Goal: Task Accomplishment & Management: Use online tool/utility

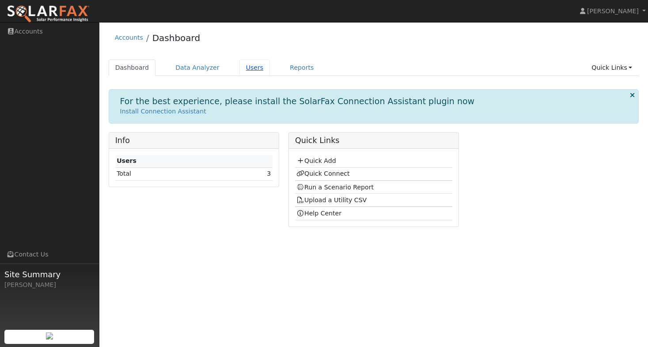
click at [245, 66] on link "Users" at bounding box center [254, 68] width 31 height 16
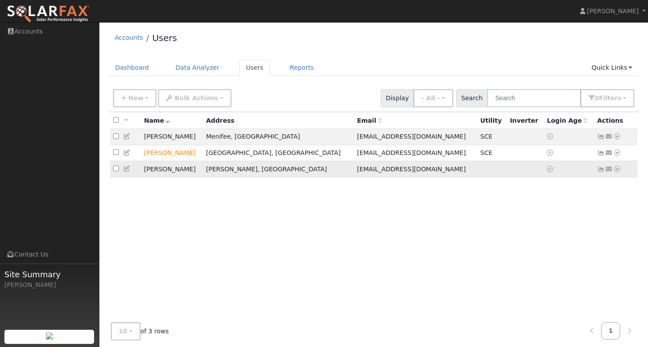
click at [477, 168] on td at bounding box center [492, 169] width 30 height 16
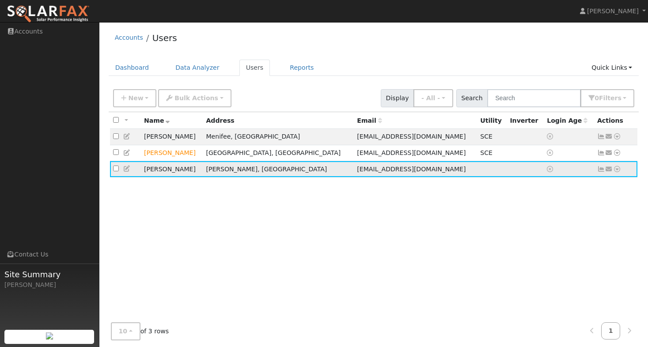
click at [155, 172] on td "Derek Wynn" at bounding box center [172, 169] width 62 height 16
click at [128, 172] on icon at bounding box center [127, 169] width 8 height 6
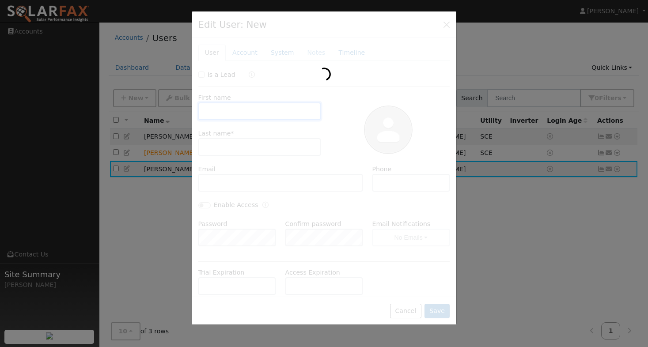
type input "Derek"
type input "Wynn"
type input "dwynn23@icloud.com"
type input "562-480-1158"
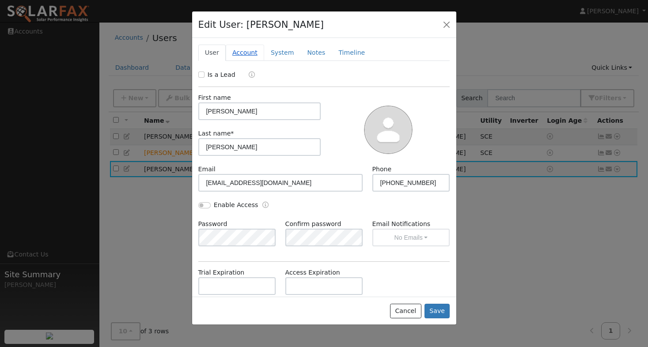
click at [241, 53] on link "Account" at bounding box center [245, 53] width 38 height 16
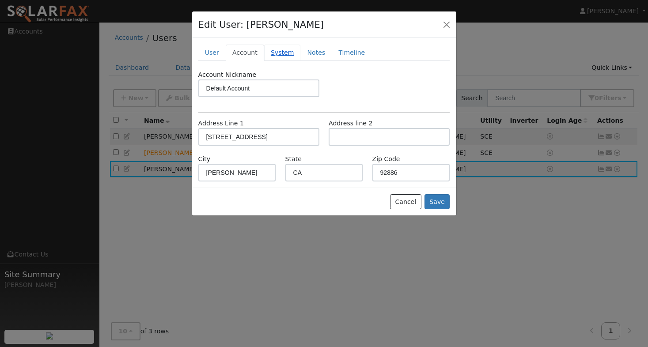
click at [277, 56] on link "System" at bounding box center [282, 53] width 37 height 16
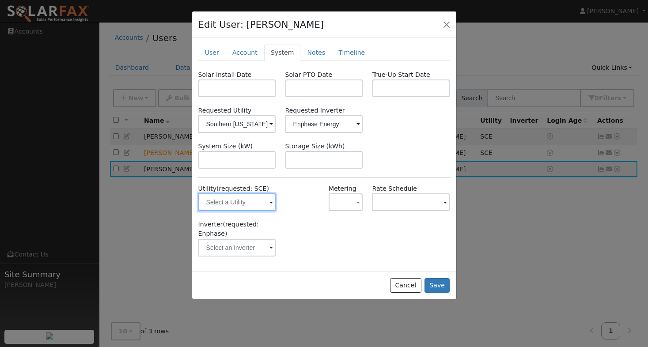
click at [264, 207] on input "text" at bounding box center [237, 203] width 78 height 18
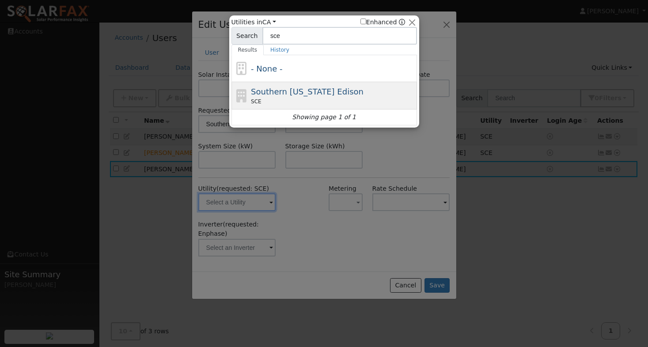
type input "sce"
click at [311, 97] on div "Southern California Edison SCE" at bounding box center [333, 96] width 164 height 20
type input "SCE"
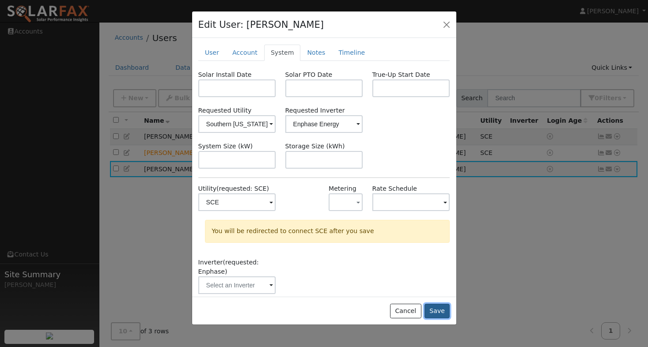
click at [433, 311] on button "Save" at bounding box center [438, 311] width 26 height 15
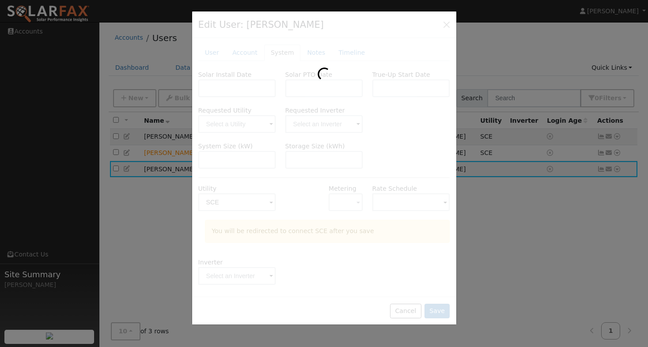
click at [190, 255] on div at bounding box center [324, 173] width 648 height 347
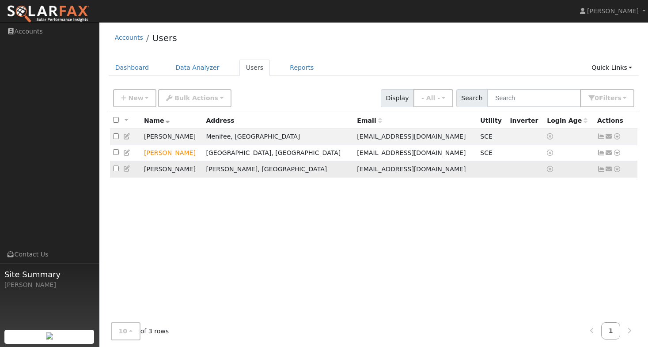
click at [257, 169] on td "[PERSON_NAME], [GEOGRAPHIC_DATA]" at bounding box center [278, 169] width 151 height 16
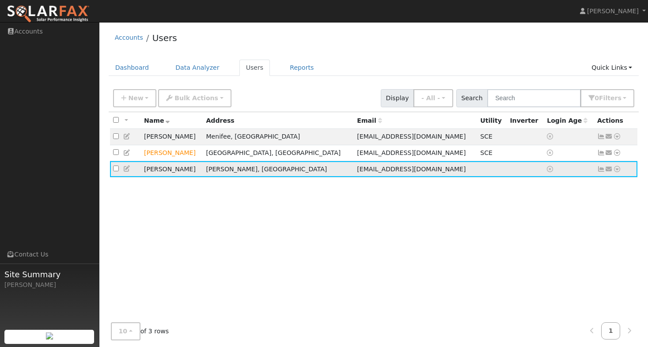
click at [163, 171] on td "Derek Wynn" at bounding box center [172, 169] width 62 height 16
click at [617, 171] on icon at bounding box center [617, 169] width 8 height 6
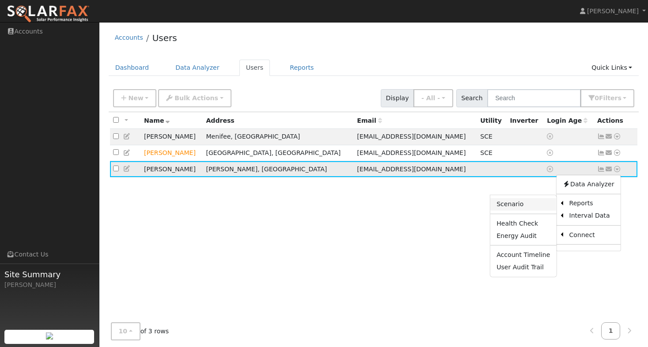
click at [547, 208] on link "Scenario" at bounding box center [523, 204] width 66 height 12
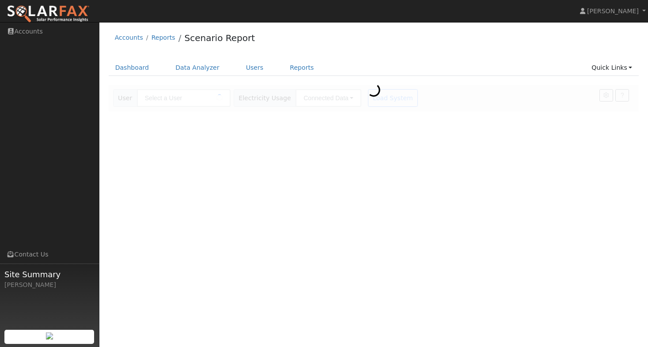
type input "[PERSON_NAME]"
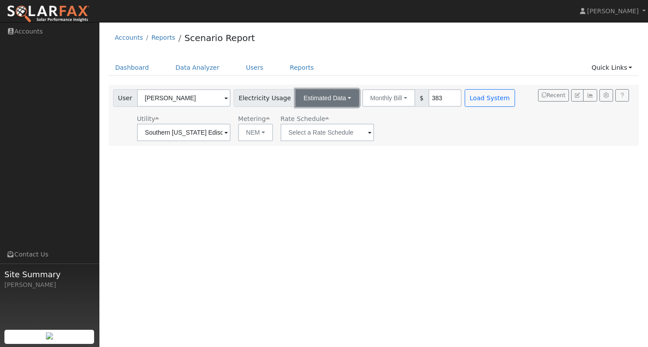
click at [337, 101] on button "Estimated Data" at bounding box center [328, 98] width 64 height 18
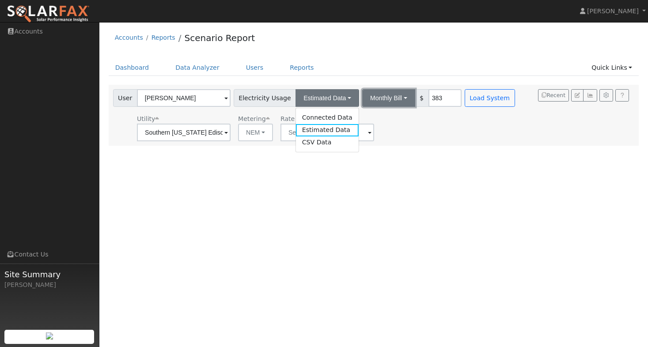
click at [362, 96] on button "Monthly Bill" at bounding box center [388, 98] width 53 height 18
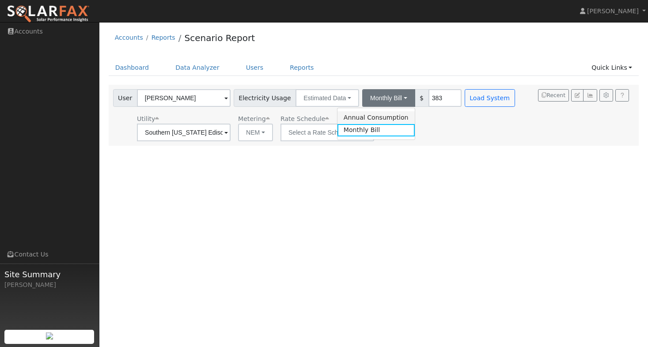
click at [352, 114] on link "Annual Consumption" at bounding box center [376, 117] width 77 height 12
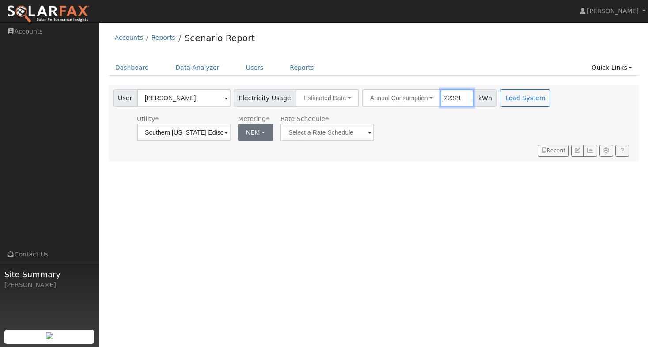
type input "22321"
click at [249, 130] on button "NEM" at bounding box center [255, 133] width 35 height 18
click at [252, 164] on link "NBT" at bounding box center [260, 165] width 61 height 12
type input "TOU-D-PRIME"
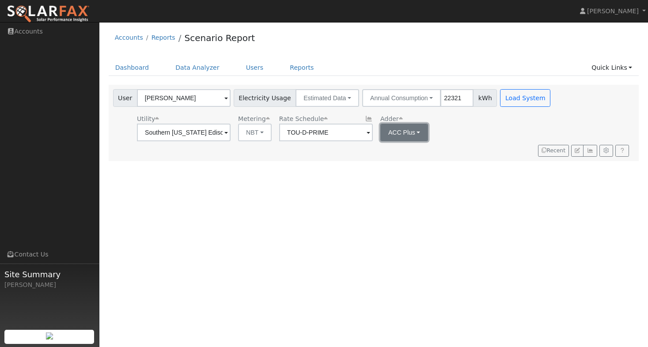
click at [380, 135] on button "ACC Plus" at bounding box center [404, 133] width 48 height 18
click at [516, 138] on div "Utility Southern California Edison Metering NBT NEM NBT Rate Schedule TOU-D-PRI…" at bounding box center [332, 126] width 443 height 30
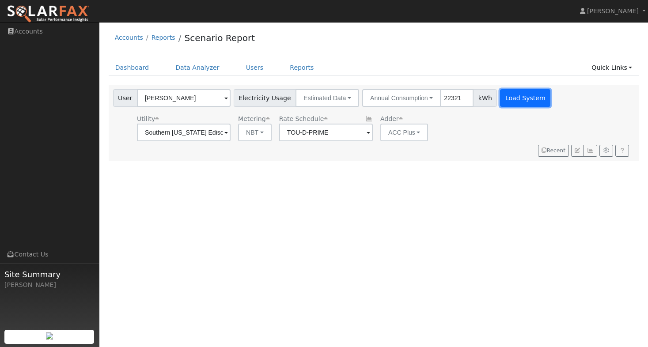
click at [509, 97] on button "Load System" at bounding box center [525, 98] width 50 height 18
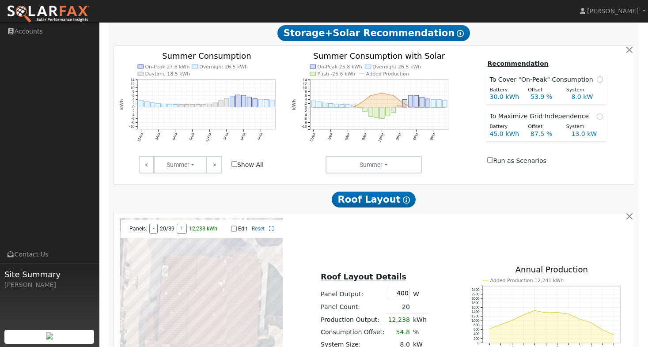
scroll to position [453, 0]
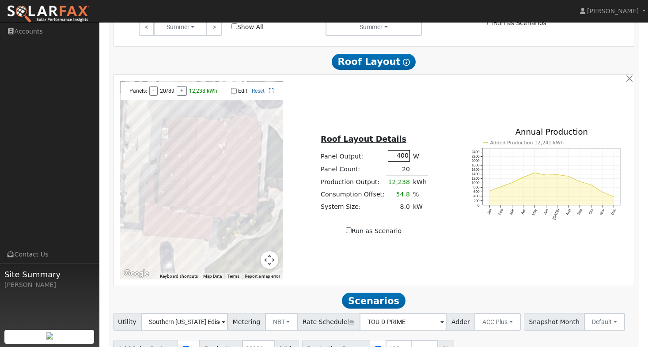
click at [402, 161] on input "400" at bounding box center [399, 155] width 22 height 11
type input "435"
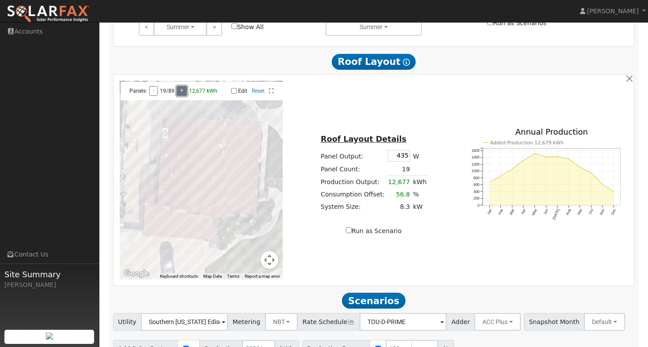
click at [178, 96] on button "+" at bounding box center [182, 91] width 10 height 10
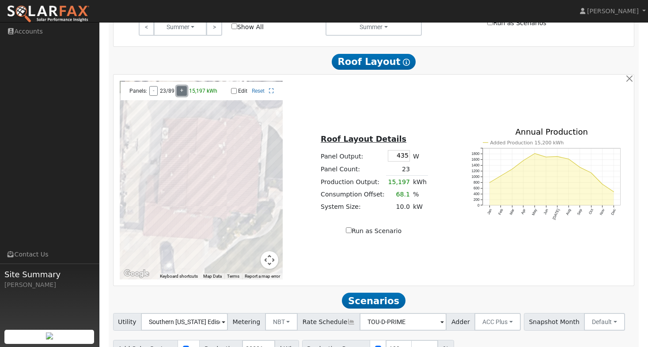
click at [178, 96] on button "+" at bounding box center [182, 91] width 10 height 10
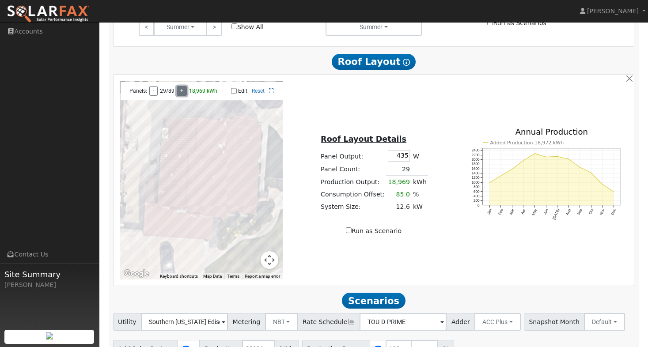
click at [178, 96] on button "+" at bounding box center [182, 91] width 10 height 10
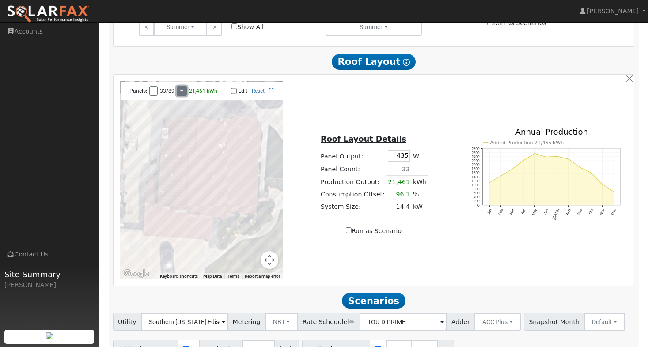
click at [178, 96] on button "+" at bounding box center [182, 91] width 10 height 10
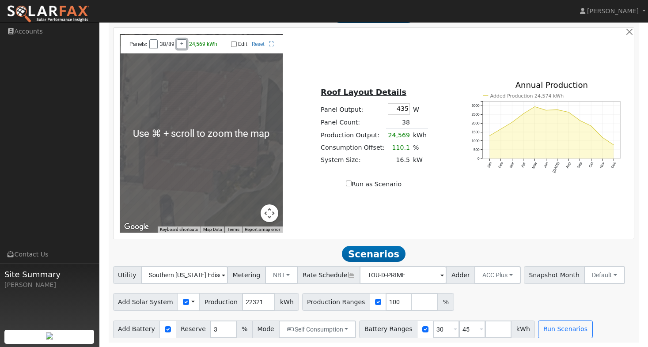
scroll to position [504, 0]
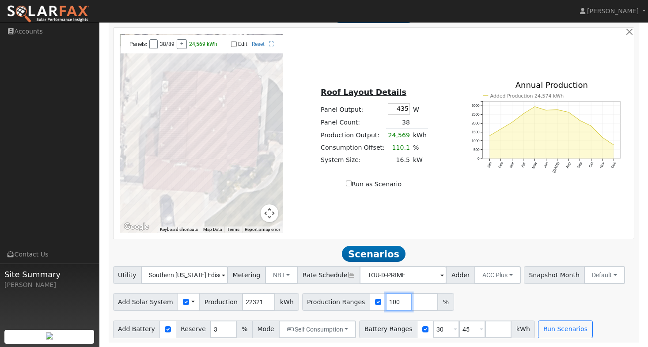
click at [386, 302] on input "100" at bounding box center [399, 302] width 27 height 18
click at [424, 304] on input "number" at bounding box center [425, 302] width 27 height 18
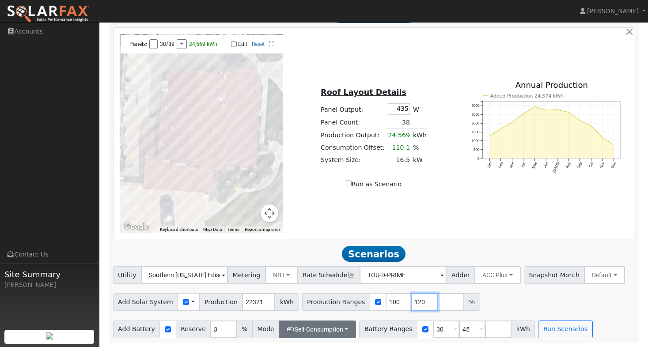
type input "120"
click at [325, 328] on button "Self Consumption" at bounding box center [317, 330] width 77 height 18
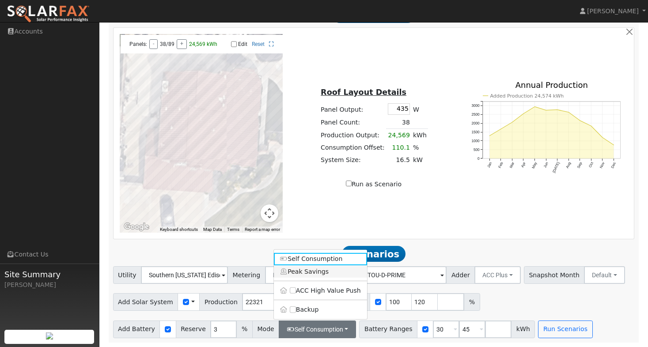
click at [309, 273] on link "Peak Savings" at bounding box center [320, 272] width 93 height 12
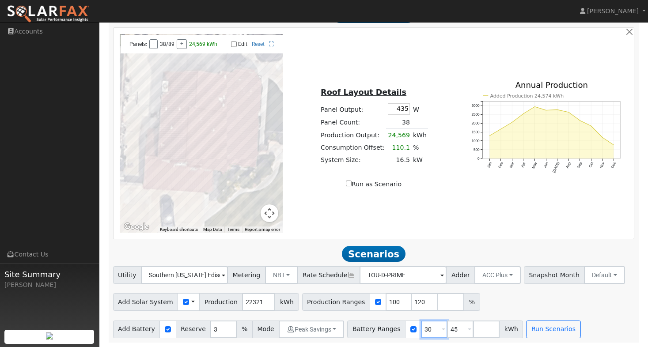
click at [425, 330] on input "30" at bounding box center [434, 330] width 27 height 18
type input "27"
type input "40"
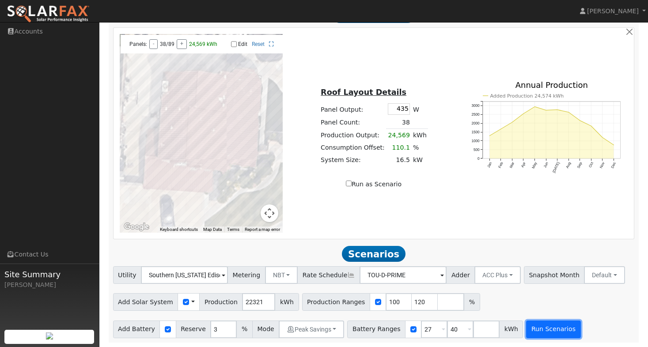
click at [526, 330] on button "Run Scenarios" at bounding box center [553, 330] width 54 height 18
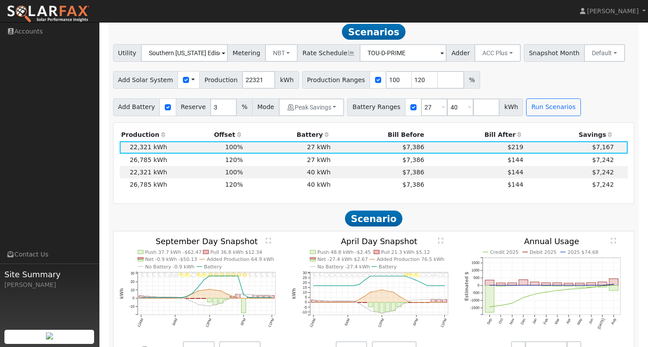
scroll to position [723, 0]
click at [448, 162] on td "$144" at bounding box center [475, 159] width 99 height 12
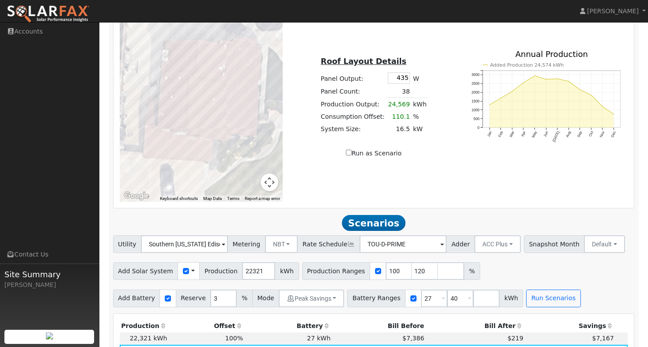
scroll to position [501, 0]
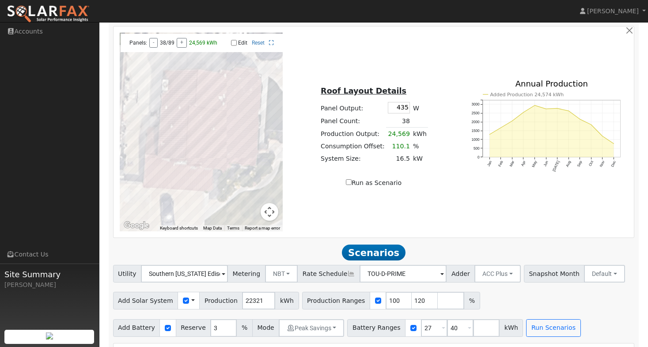
click at [403, 126] on td "38" at bounding box center [398, 121] width 25 height 13
click at [155, 48] on button "-" at bounding box center [153, 43] width 8 height 10
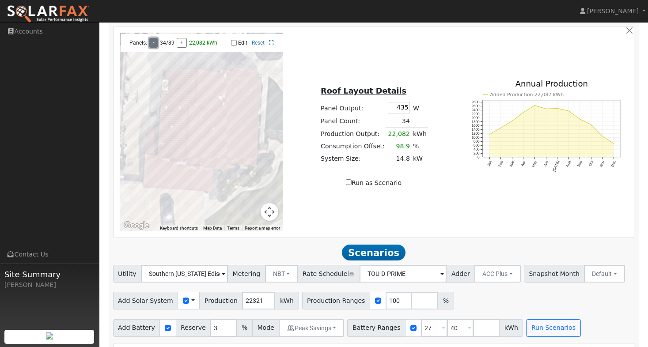
click at [155, 48] on button "-" at bounding box center [153, 43] width 8 height 10
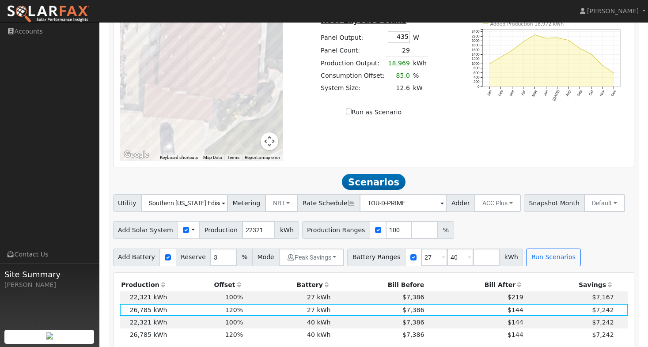
scroll to position [573, 0]
click at [421, 262] on input "27" at bounding box center [434, 257] width 27 height 18
type input "13"
type input "27"
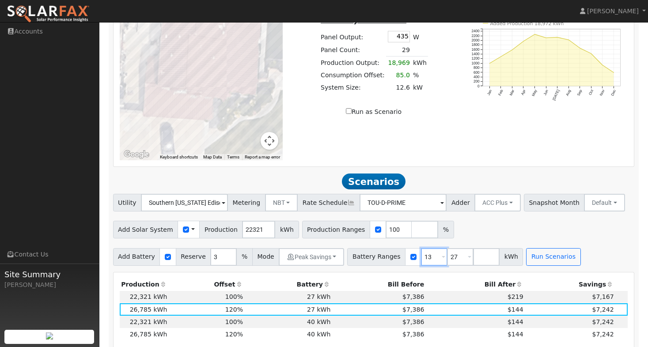
click at [426, 261] on input "13" at bounding box center [434, 257] width 27 height 18
type input "13.5"
click at [412, 231] on input "number" at bounding box center [425, 230] width 27 height 18
type input "120"
click at [351, 114] on input "Run as Scenario" at bounding box center [349, 111] width 6 height 6
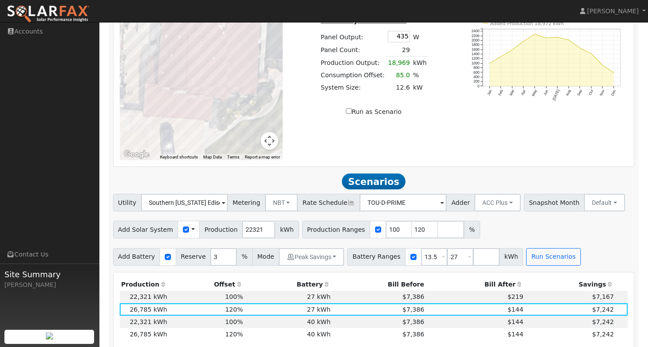
checkbox input "true"
type input "18969"
click at [534, 257] on button "Run Scenarios" at bounding box center [553, 257] width 54 height 18
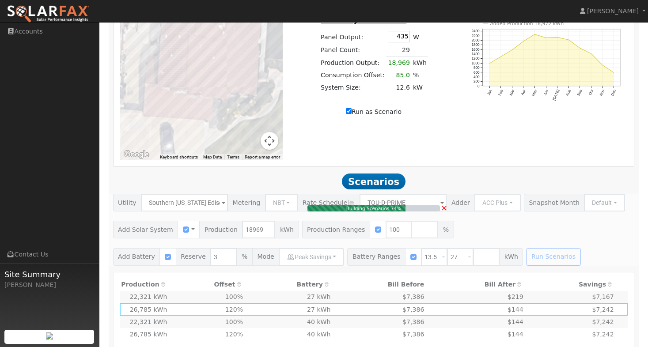
type input "12.6"
type input "$44,100"
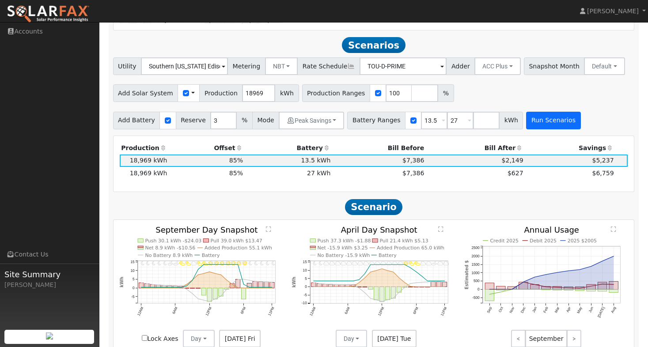
scroll to position [723, 0]
